Goal: Transaction & Acquisition: Book appointment/travel/reservation

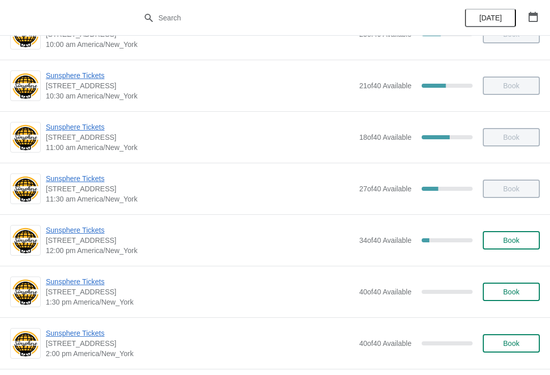
scroll to position [87, 0]
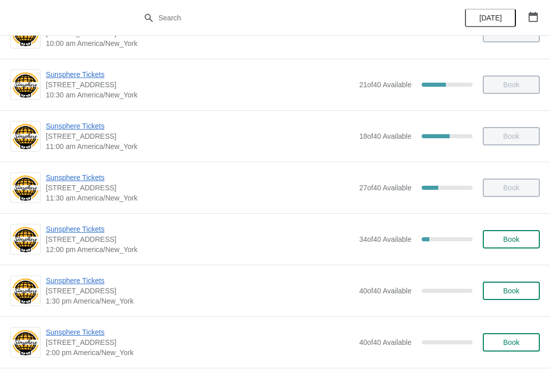
click at [105, 224] on span "Sunsphere Tickets" at bounding box center [200, 229] width 308 height 10
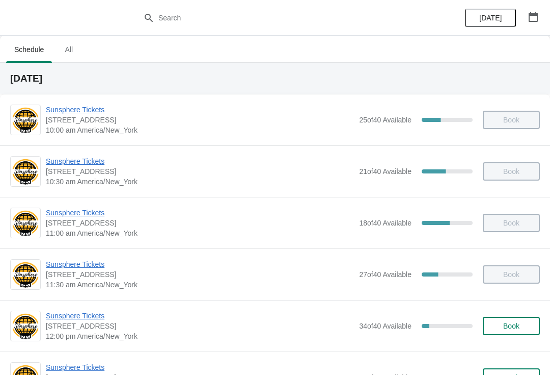
click at [513, 326] on span "Book" at bounding box center [511, 326] width 16 height 8
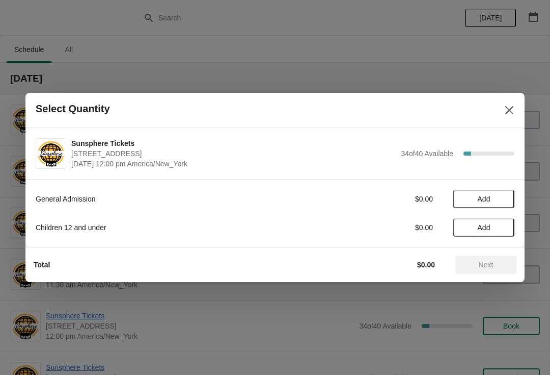
click at [513, 196] on button "Add" at bounding box center [484, 199] width 61 height 18
click at [496, 199] on icon at bounding box center [501, 199] width 11 height 11
click at [504, 233] on button "Add" at bounding box center [484, 227] width 61 height 18
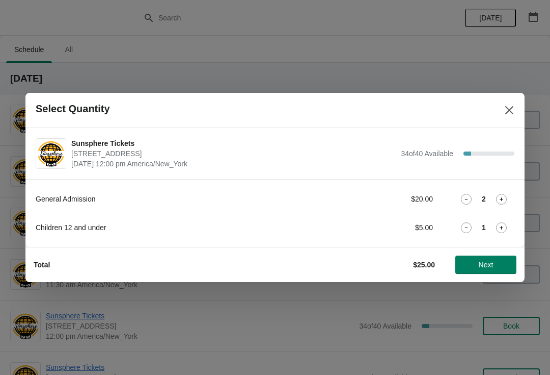
click at [484, 202] on strong "2" at bounding box center [484, 199] width 4 height 10
click at [472, 194] on div "2" at bounding box center [484, 199] width 61 height 11
click at [466, 201] on icon at bounding box center [466, 199] width 11 height 11
click at [502, 228] on icon at bounding box center [501, 227] width 11 height 11
click at [506, 226] on icon at bounding box center [501, 227] width 11 height 11
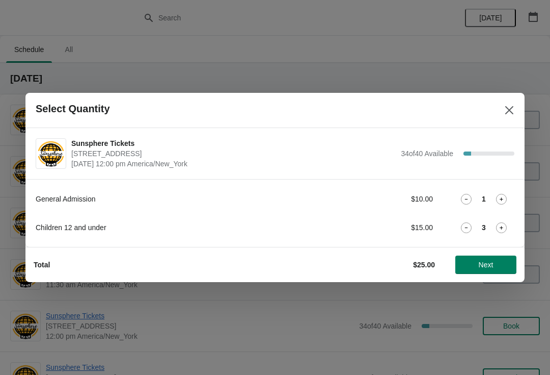
click at [502, 262] on span "Next" at bounding box center [486, 264] width 45 height 8
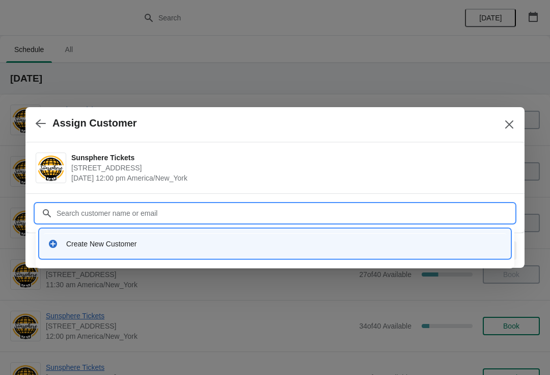
click at [212, 242] on div "Create New Customer" at bounding box center [284, 243] width 436 height 10
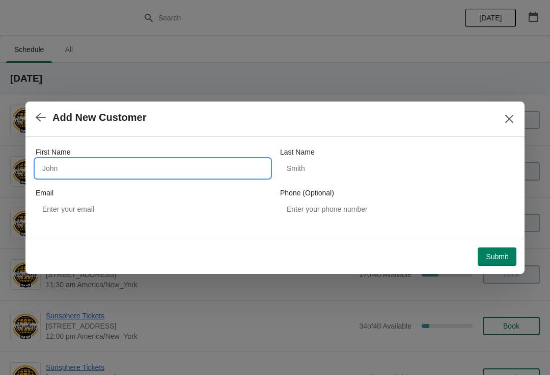
click at [139, 161] on input "First Name" at bounding box center [153, 168] width 234 height 18
type input "W"
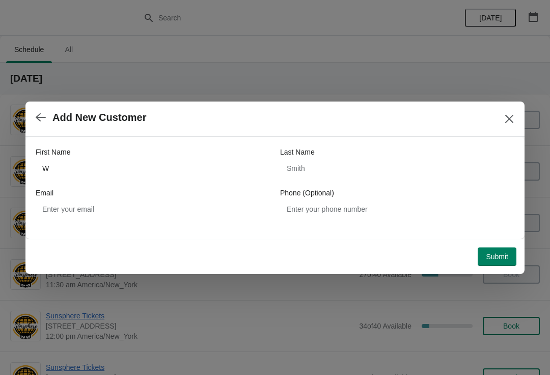
click at [507, 254] on span "Submit" at bounding box center [497, 256] width 22 height 8
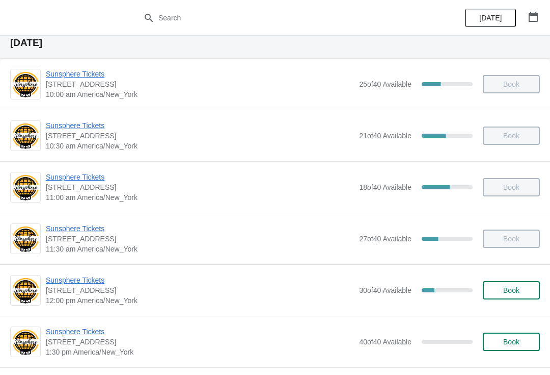
scroll to position [126, 0]
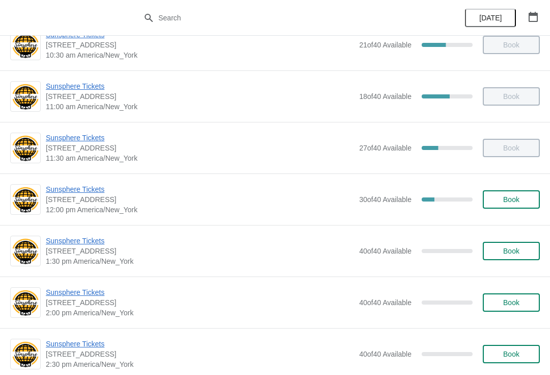
click at [518, 197] on span "Book" at bounding box center [511, 199] width 16 height 8
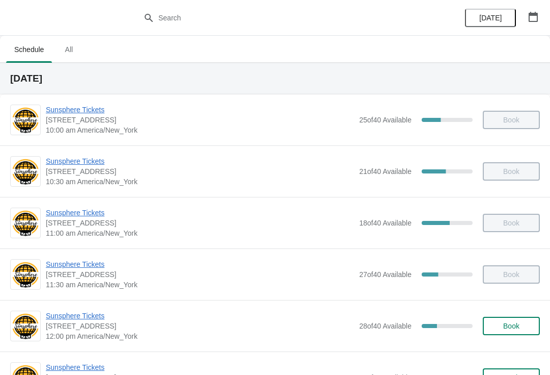
click at [521, 332] on button "Book" at bounding box center [511, 325] width 57 height 18
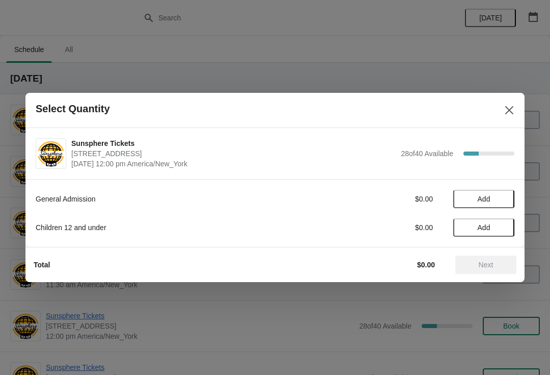
click at [495, 202] on span "Add" at bounding box center [484, 199] width 43 height 8
click at [511, 195] on div "1" at bounding box center [484, 199] width 61 height 11
click at [506, 200] on icon at bounding box center [501, 199] width 11 height 11
click at [487, 264] on span "Next" at bounding box center [486, 264] width 15 height 8
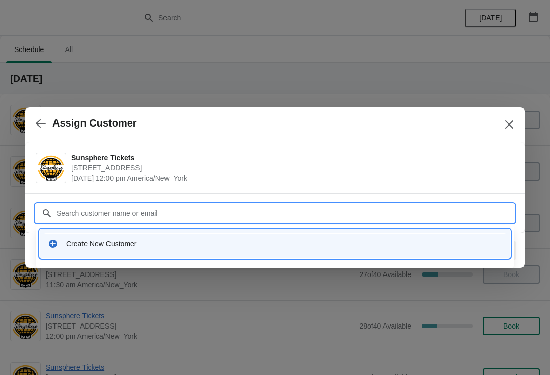
click at [197, 251] on div "Create New Customer" at bounding box center [275, 243] width 463 height 21
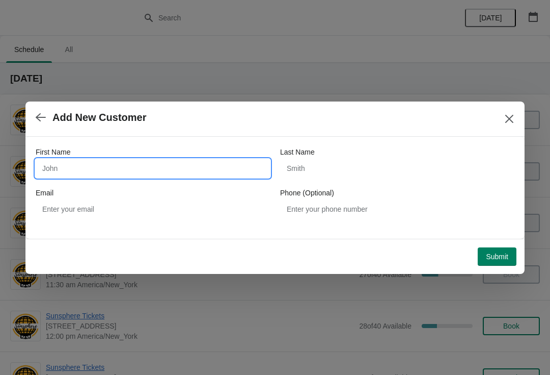
click at [129, 165] on input "First Name" at bounding box center [153, 168] width 234 height 18
type input "W"
click at [509, 247] on button "Submit" at bounding box center [497, 256] width 39 height 18
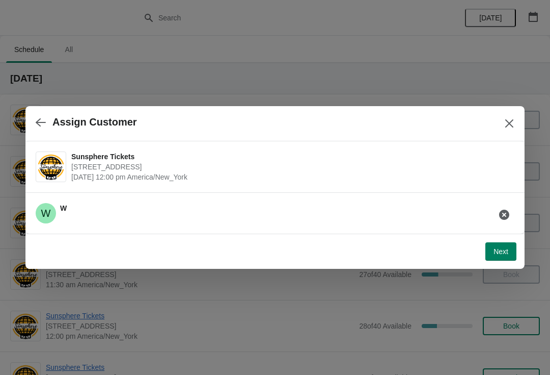
click at [499, 250] on span "Next" at bounding box center [501, 251] width 15 height 8
